Goal: Information Seeking & Learning: Learn about a topic

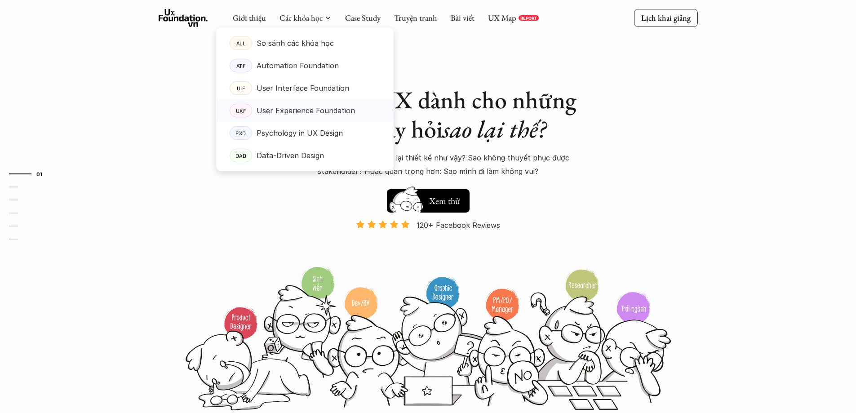
click at [287, 107] on p "User Experience Foundation" at bounding box center [306, 110] width 98 height 13
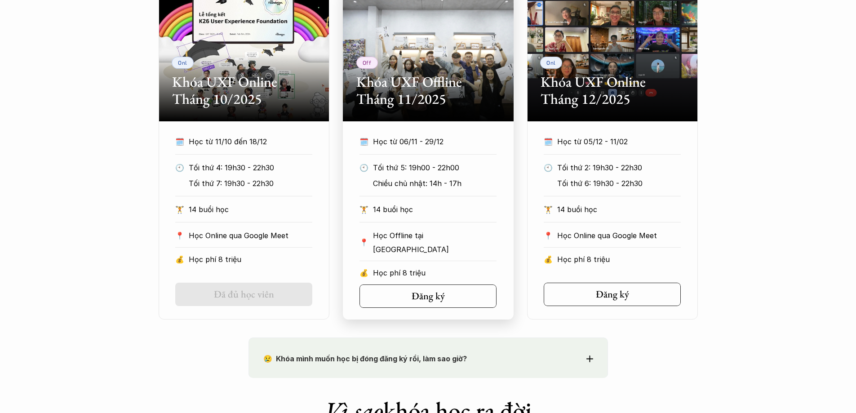
scroll to position [480, 0]
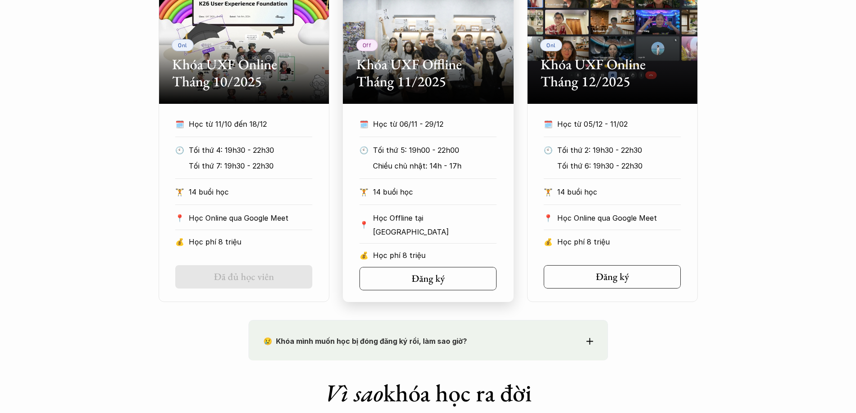
click at [407, 65] on h2 "Khóa UXF Offline Tháng 11/2025" at bounding box center [429, 73] width 144 height 35
click at [424, 278] on h5 "Đăng ký" at bounding box center [425, 279] width 33 height 12
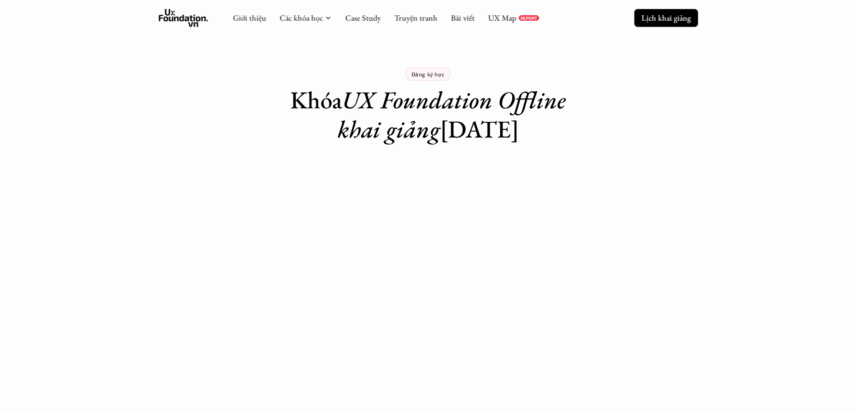
click at [657, 15] on p "Lịch khai giảng" at bounding box center [666, 18] width 49 height 10
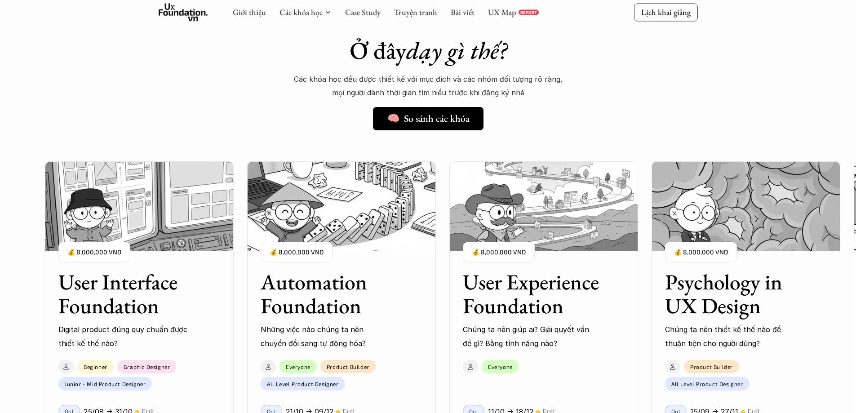
scroll to position [802, 0]
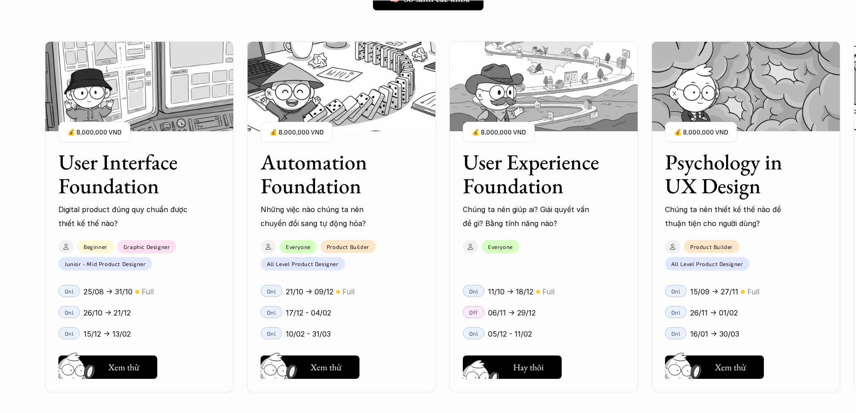
click at [532, 370] on h5 "Xem thử" at bounding box center [528, 369] width 31 height 13
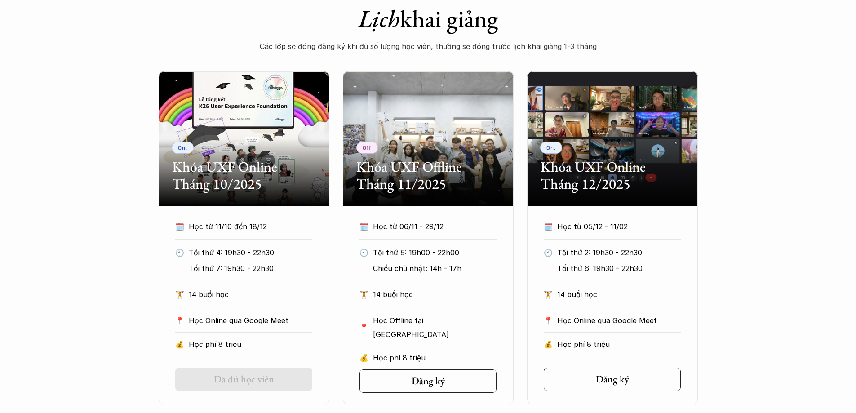
scroll to position [360, 0]
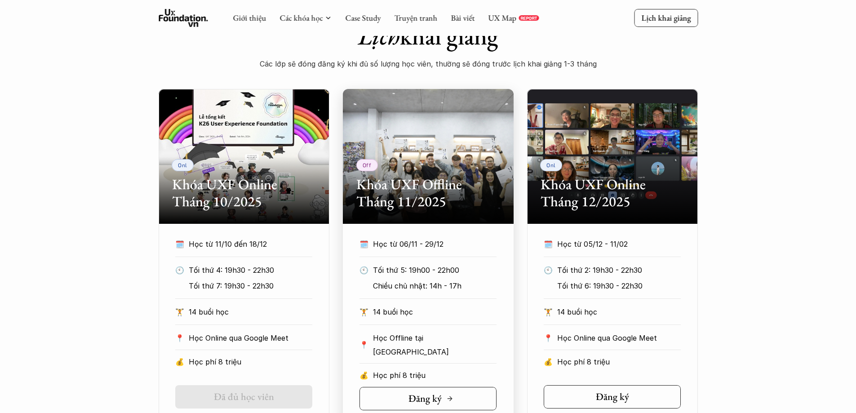
click at [451, 395] on icon at bounding box center [449, 398] width 7 height 7
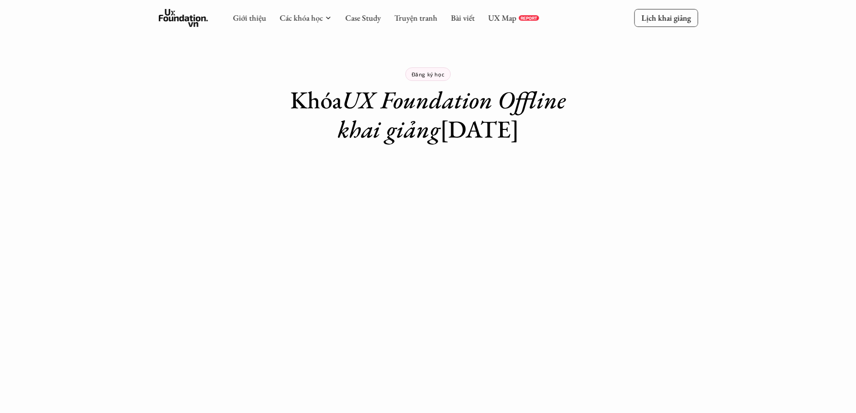
drag, startPoint x: 205, startPoint y: 46, endPoint x: 209, endPoint y: 41, distance: 5.8
click at [200, 48] on div "Đăng ký học Khóa UX Foundation Offline khai giảng 06/11/2025" at bounding box center [428, 72] width 856 height 144
click at [248, 18] on link "Giới thiệu" at bounding box center [249, 18] width 33 height 10
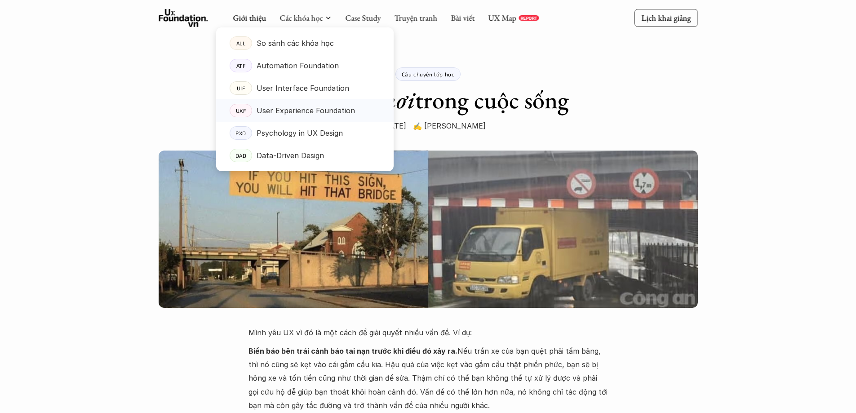
click at [290, 109] on p "User Experience Foundation" at bounding box center [306, 110] width 98 height 13
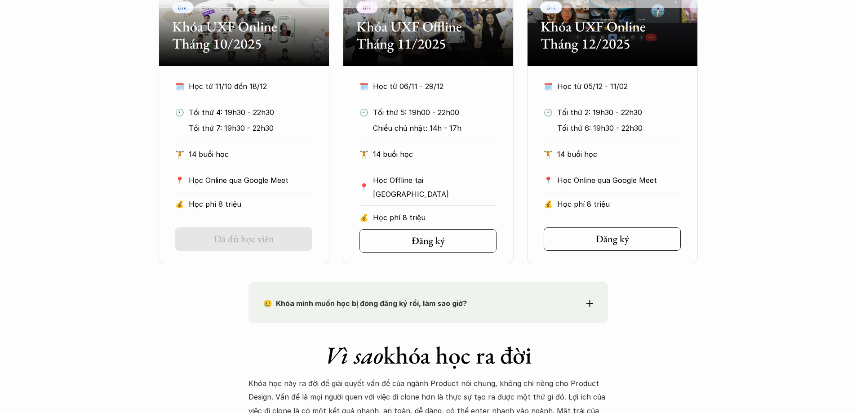
scroll to position [480, 0]
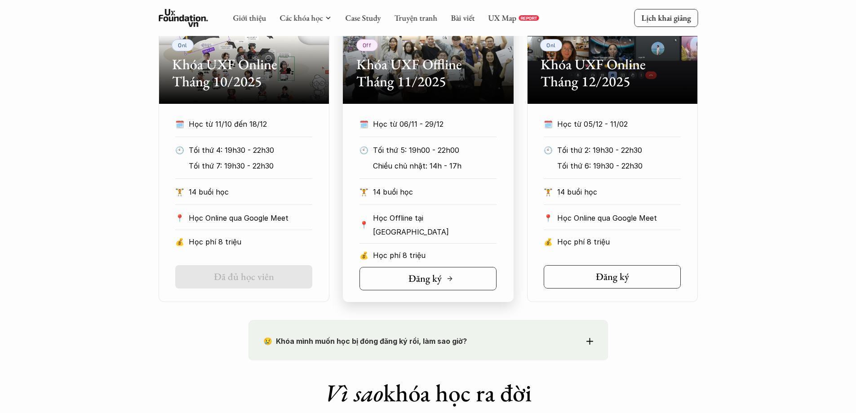
click at [421, 273] on h5 "Đăng ký" at bounding box center [425, 279] width 33 height 12
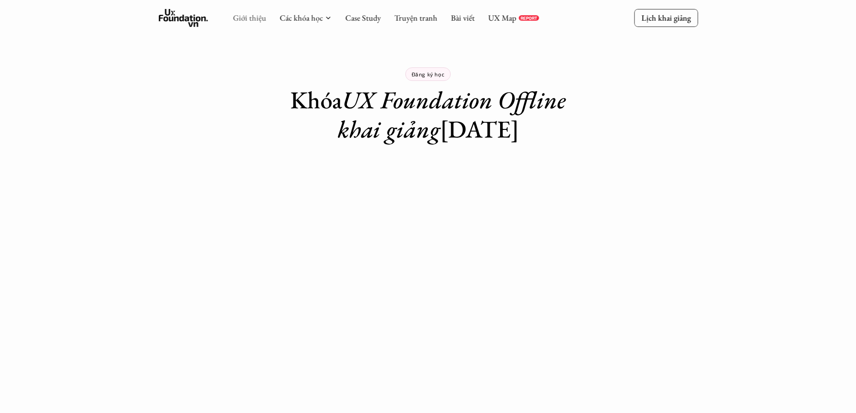
click at [240, 19] on link "Giới thiệu" at bounding box center [249, 18] width 33 height 10
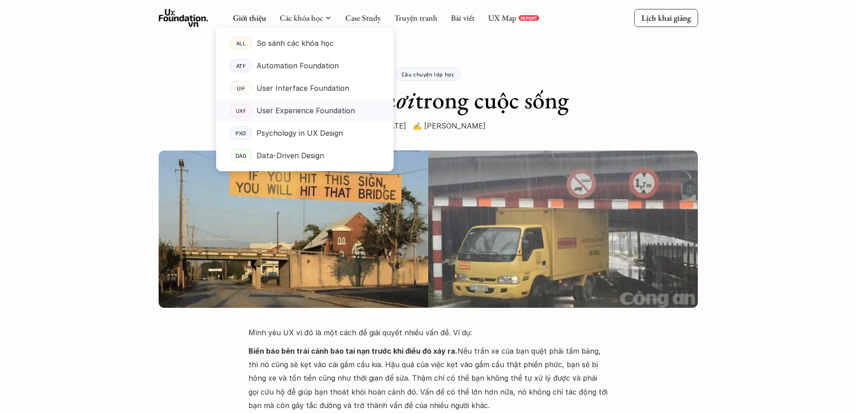
click at [281, 110] on p "User Experience Foundation" at bounding box center [306, 110] width 98 height 13
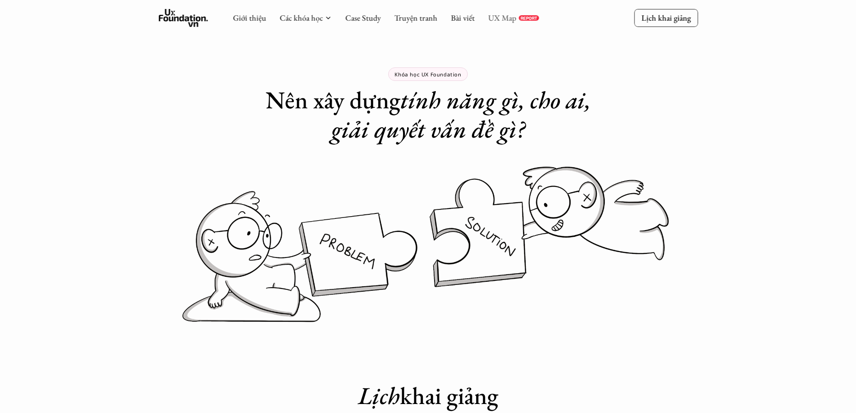
click at [501, 18] on link "UX Map" at bounding box center [502, 18] width 28 height 10
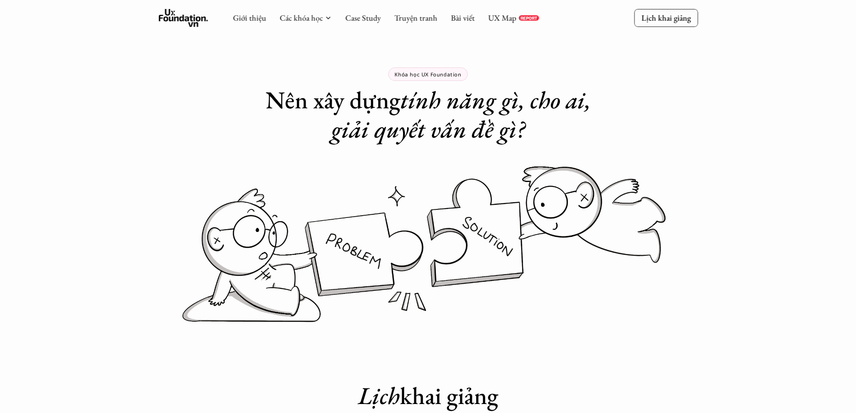
click at [439, 73] on p "Khóa học UX Foundation" at bounding box center [428, 74] width 67 height 6
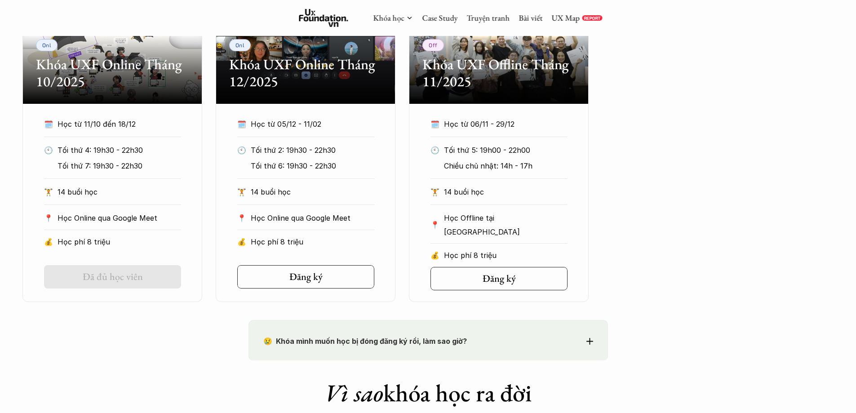
scroll to position [129, 0]
